Goal: Use online tool/utility: Utilize a website feature to perform a specific function

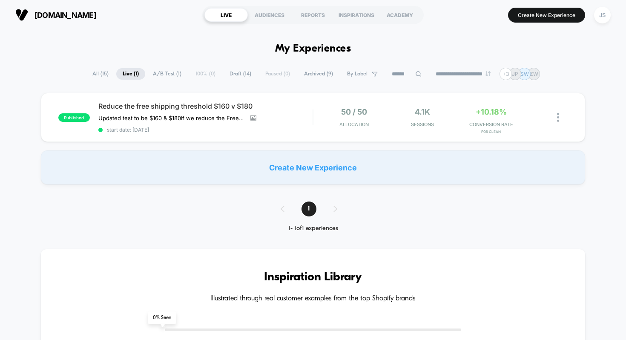
click at [242, 76] on span "Draft ( 14 )" at bounding box center [240, 73] width 34 height 11
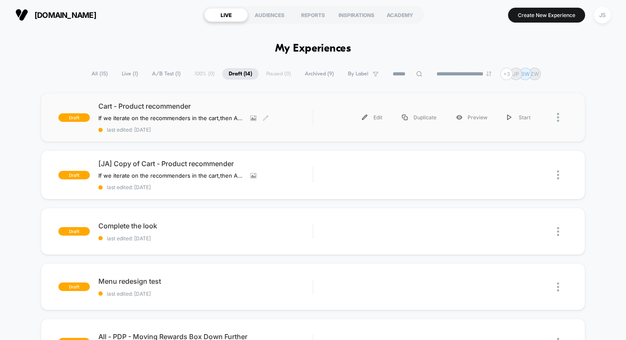
click at [164, 109] on span "Cart - Product recommender" at bounding box center [205, 106] width 215 height 9
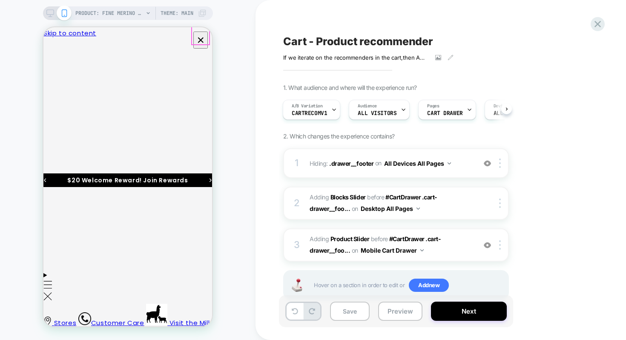
click at [47, 75] on icon "Close" at bounding box center [47, 75] width 0 height 0
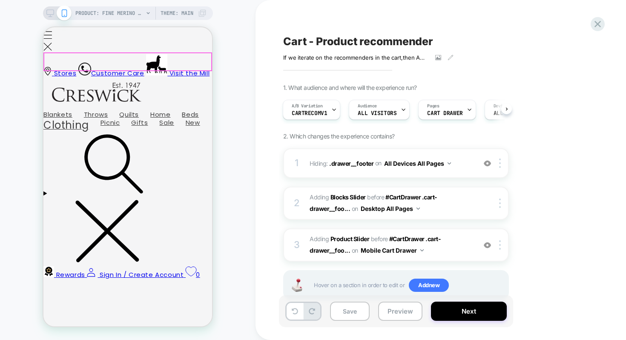
scroll to position [331, 0]
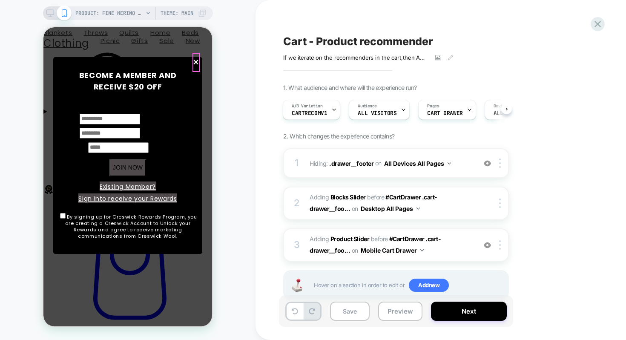
click at [195, 61] on span "×" at bounding box center [195, 62] width 7 height 19
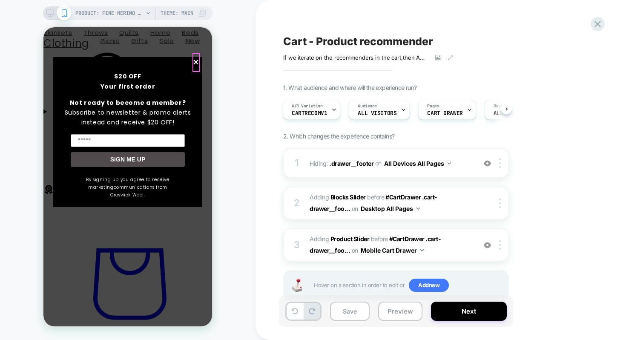
click at [196, 64] on span "×" at bounding box center [195, 62] width 7 height 19
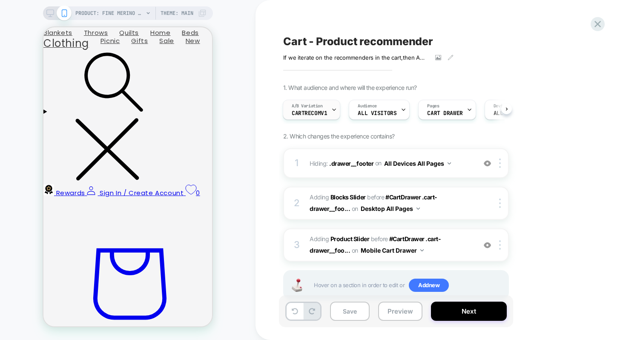
click at [318, 111] on span "CartRecomV1" at bounding box center [309, 113] width 35 height 6
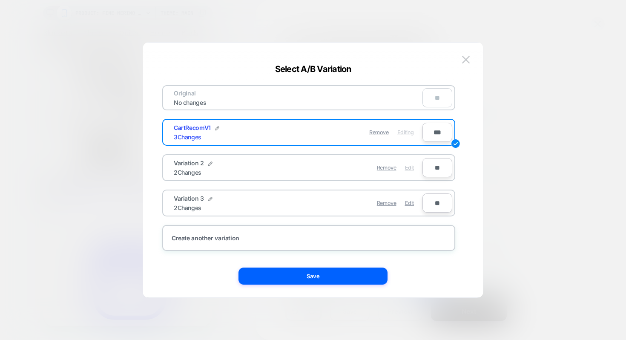
click at [408, 169] on span "Edit" at bounding box center [409, 167] width 9 height 6
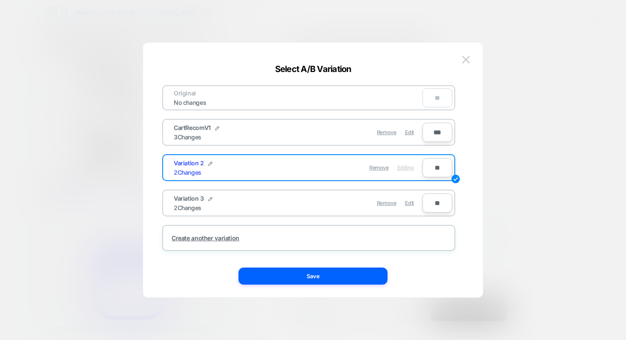
click at [336, 261] on div "Original No changes ** CartRecomV1 3 Changes Remove Edit *** Variation 2 2 Chan…" at bounding box center [309, 170] width 314 height 221
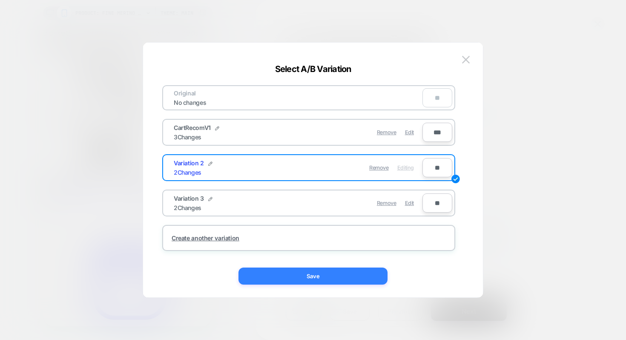
click at [334, 270] on button "Save" at bounding box center [312, 275] width 149 height 17
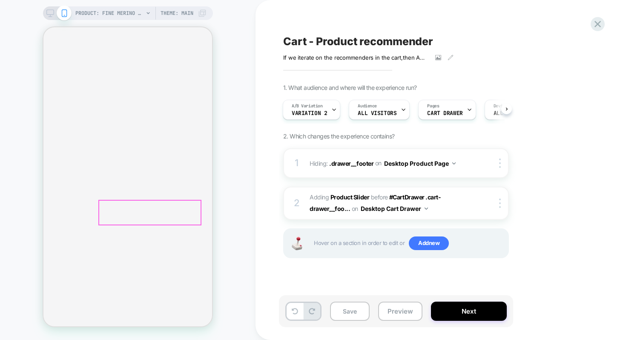
scroll to position [20, 0]
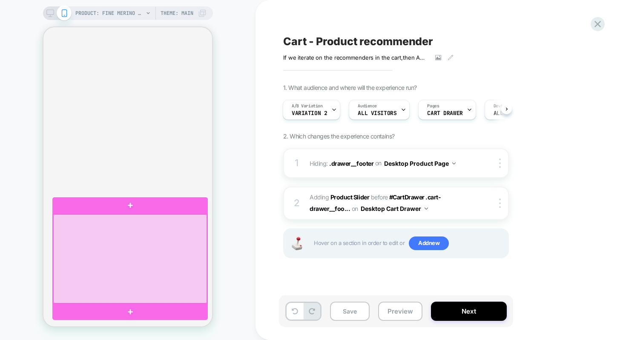
click at [206, 235] on div at bounding box center [130, 258] width 154 height 89
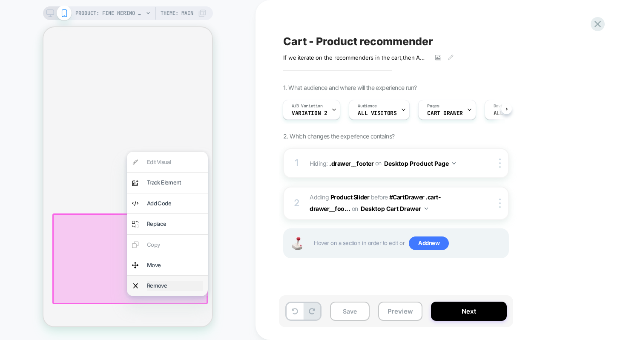
click at [178, 286] on div "Remove" at bounding box center [175, 286] width 56 height 10
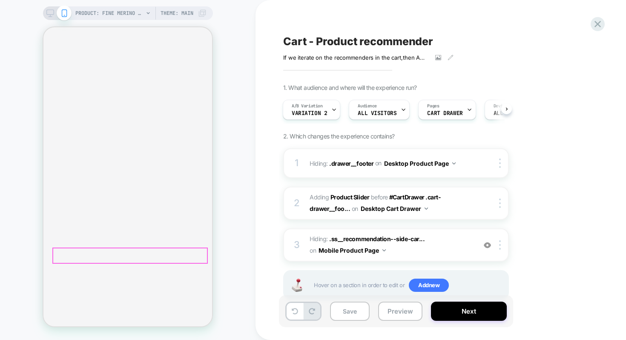
scroll to position [4, 0]
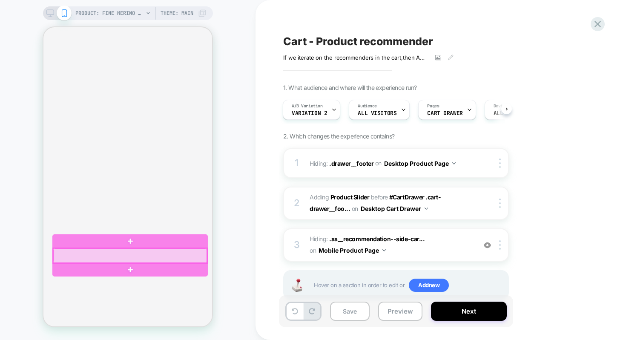
click at [207, 251] on div at bounding box center [130, 255] width 154 height 14
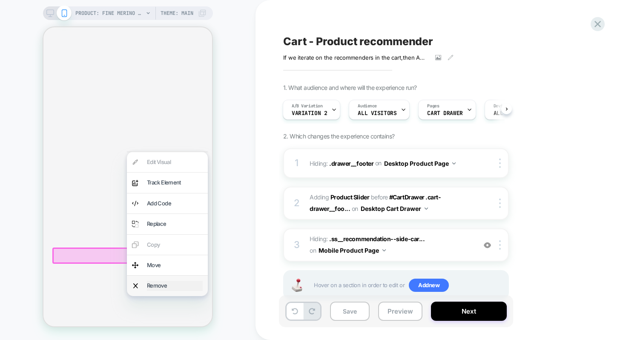
click at [184, 286] on div "Remove" at bounding box center [175, 286] width 56 height 10
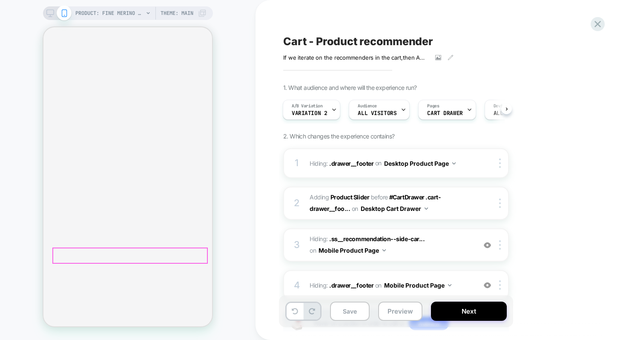
scroll to position [0, 0]
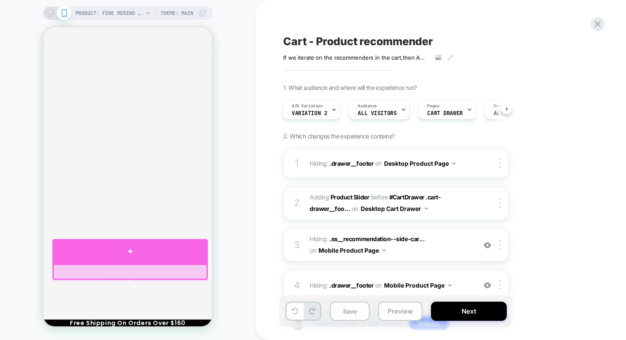
click at [103, 258] on div at bounding box center [129, 251] width 155 height 25
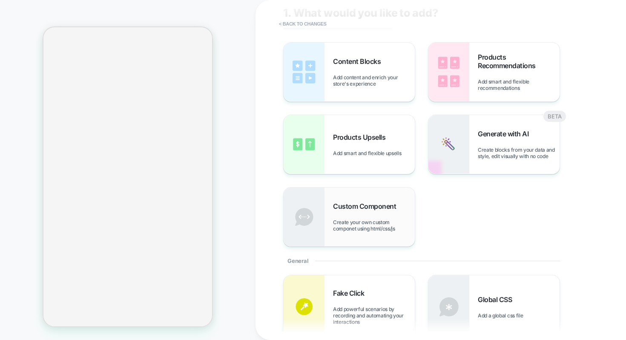
scroll to position [7, 0]
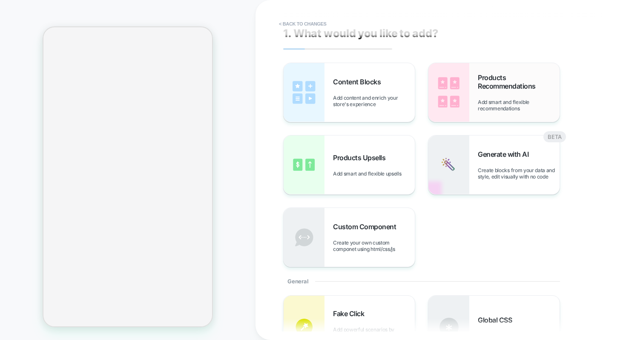
click at [452, 107] on img at bounding box center [448, 92] width 41 height 59
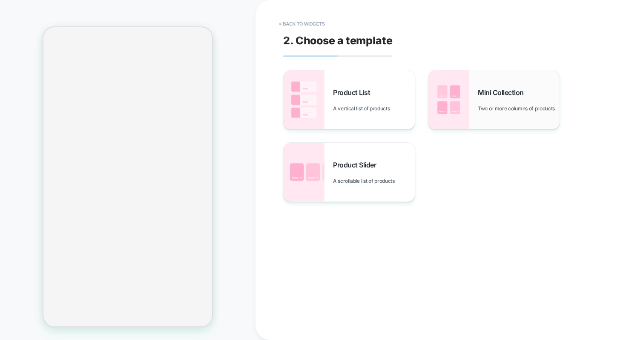
scroll to position [0, 0]
click at [298, 25] on button "< Back to widgets" at bounding box center [302, 24] width 55 height 14
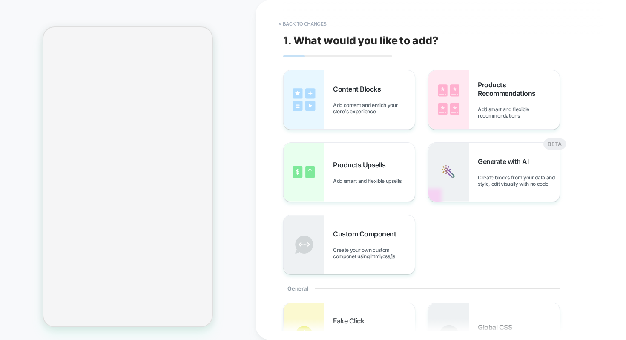
scroll to position [2, 0]
click at [343, 98] on div "Content Blocks Add content and enrich your store's experience" at bounding box center [374, 100] width 82 height 30
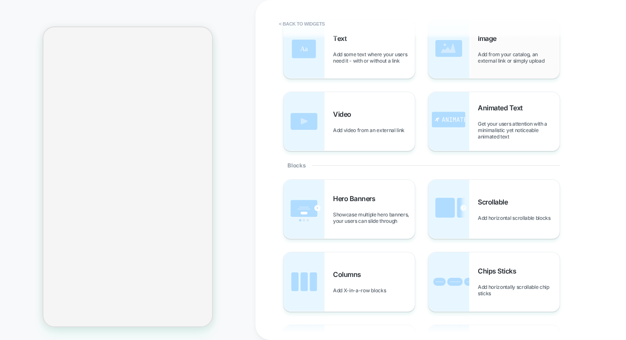
scroll to position [0, 0]
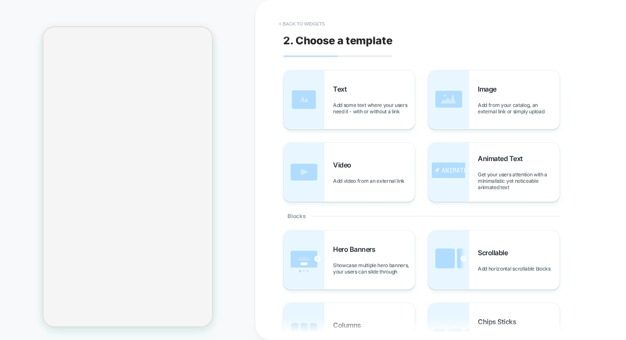
click at [315, 21] on button "< Back to widgets" at bounding box center [302, 24] width 55 height 14
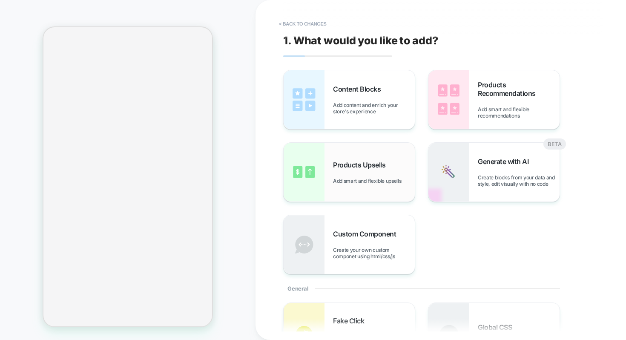
click at [383, 152] on div "Products Upsells Add smart and flexible upsells" at bounding box center [349, 172] width 131 height 59
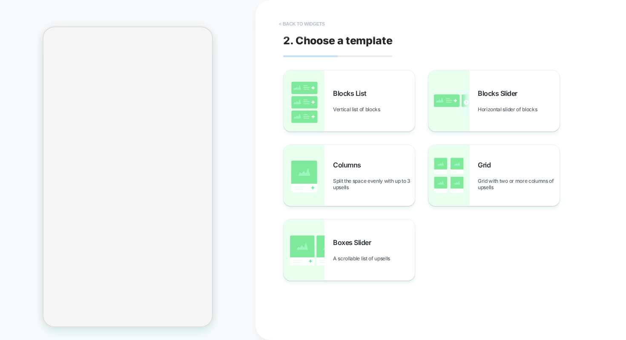
click at [296, 23] on button "< Back to widgets" at bounding box center [302, 24] width 55 height 14
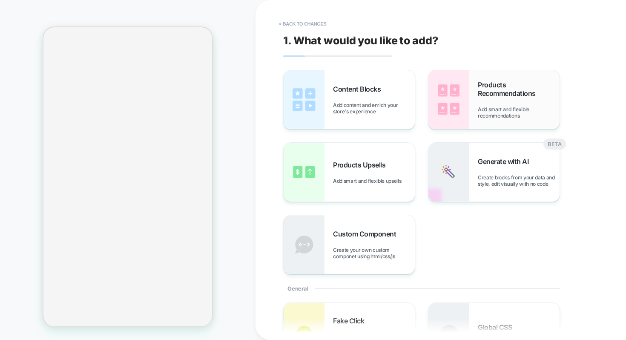
click at [481, 111] on span "Add smart and flexible recommendations" at bounding box center [519, 112] width 82 height 13
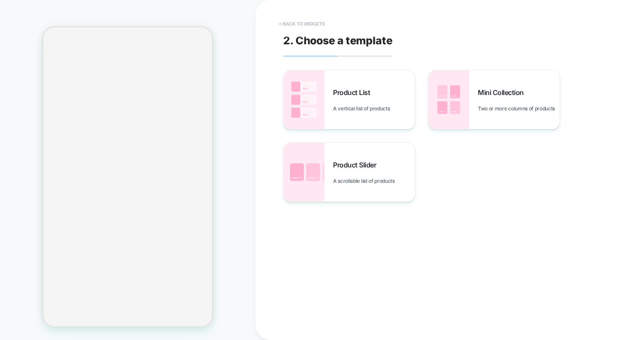
click at [306, 20] on button "< Back to widgets" at bounding box center [302, 24] width 55 height 14
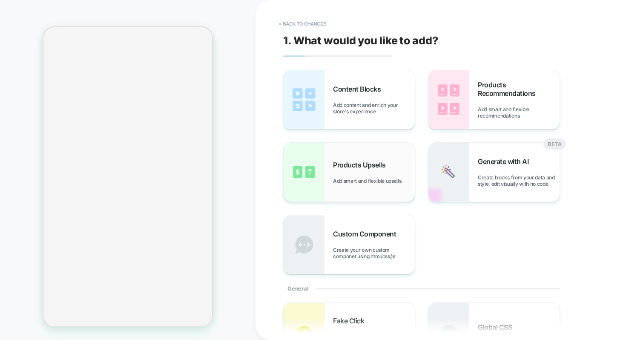
click at [337, 167] on span "Products Upsells" at bounding box center [361, 165] width 57 height 9
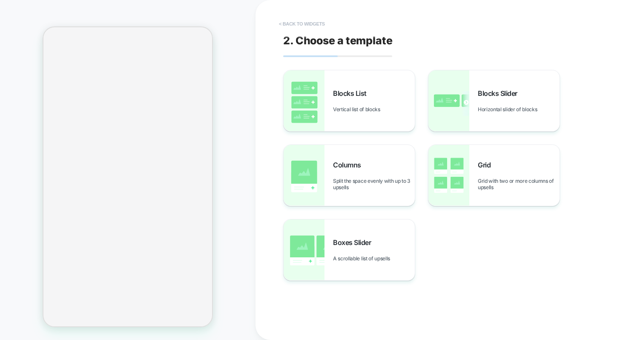
click at [313, 23] on button "< Back to widgets" at bounding box center [302, 24] width 55 height 14
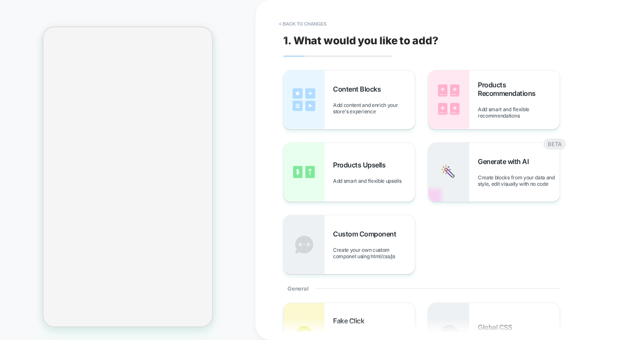
scroll to position [2, 0]
click at [451, 90] on img at bounding box center [448, 99] width 41 height 59
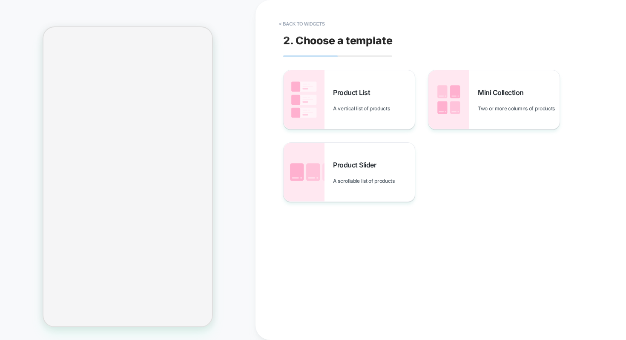
scroll to position [0, 0]
click at [298, 20] on button "< Back to widgets" at bounding box center [302, 24] width 55 height 14
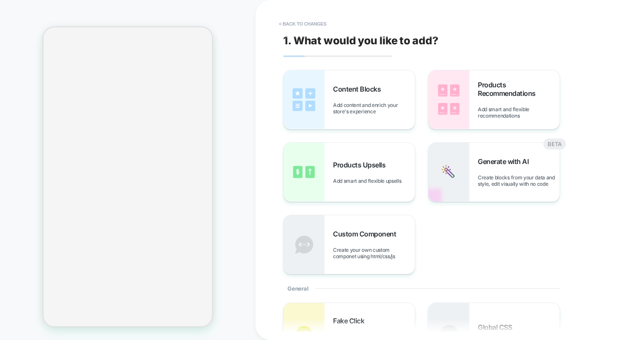
scroll to position [2, 0]
click at [299, 172] on img at bounding box center [304, 172] width 41 height 59
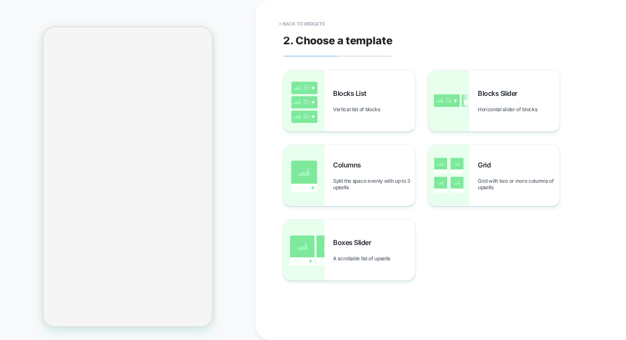
scroll to position [0, 0]
click at [310, 23] on button "< Back to widgets" at bounding box center [302, 24] width 55 height 14
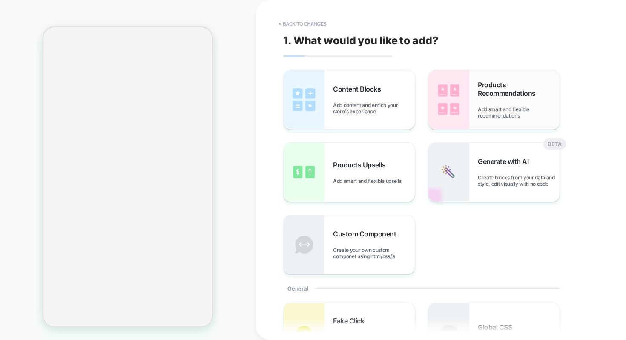
scroll to position [2, 0]
